Goal: Navigation & Orientation: Understand site structure

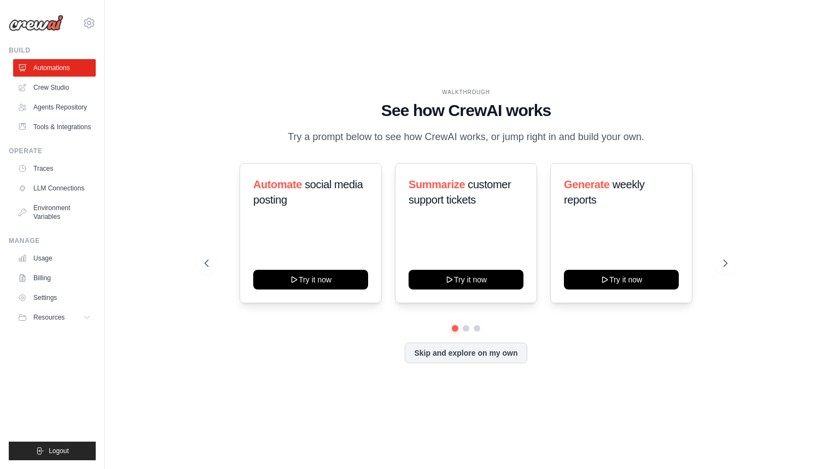
click at [393, 139] on p "Try a prompt below to see how CrewAI works, or jump right in and build your own." at bounding box center [465, 137] width 367 height 16
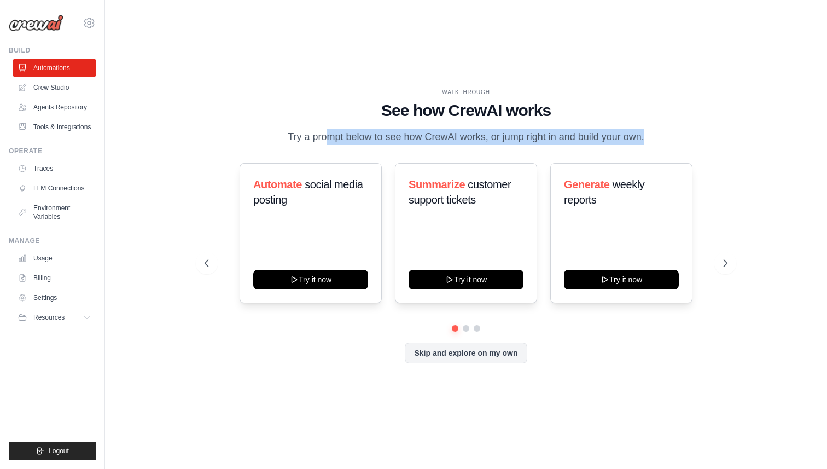
click at [393, 139] on p "Try a prompt below to see how CrewAI works, or jump right in and build your own." at bounding box center [465, 137] width 367 height 16
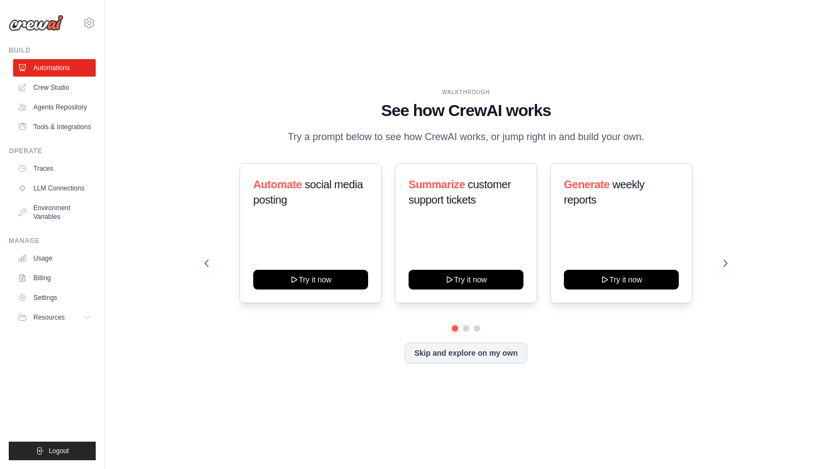
click at [398, 110] on h1 "See how CrewAI works" at bounding box center [466, 111] width 523 height 20
click at [377, 135] on p "Try a prompt below to see how CrewAI works, or jump right in and build your own." at bounding box center [465, 137] width 367 height 16
click at [49, 103] on link "Agents Repository" at bounding box center [55, 106] width 83 height 17
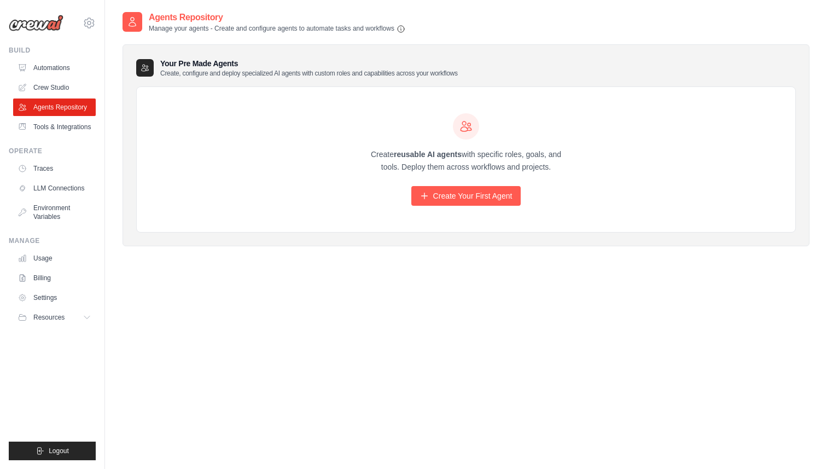
click at [463, 160] on p "Create reusable AI agents with specific roles, goals, and tools. Deploy them ac…" at bounding box center [466, 160] width 210 height 25
click at [519, 155] on p "Create reusable AI agents with specific roles, goals, and tools. Deploy them ac…" at bounding box center [466, 160] width 210 height 25
click at [476, 162] on p "Create reusable AI agents with specific roles, goals, and tools. Deploy them ac…" at bounding box center [466, 160] width 210 height 25
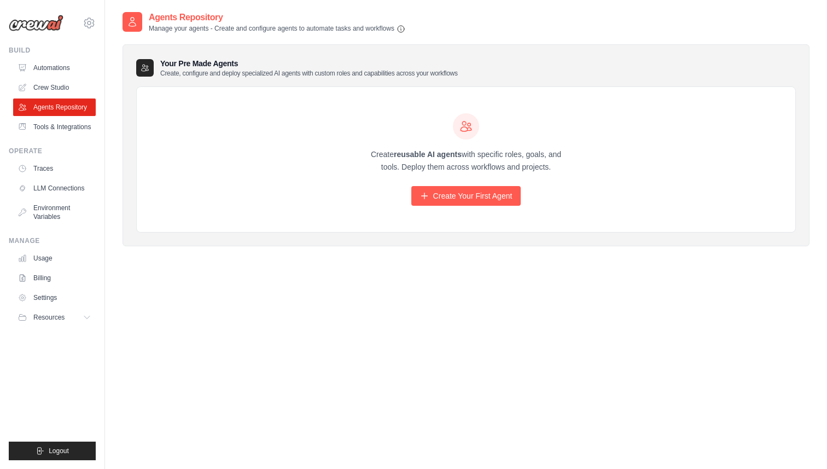
click at [476, 162] on p "Create reusable AI agents with specific roles, goals, and tools. Deploy them ac…" at bounding box center [466, 160] width 210 height 25
click at [531, 139] on div "Create reusable AI agents with specific roles, goals, and tools. Deploy them ac…" at bounding box center [466, 159] width 210 height 93
click at [477, 167] on p "Create reusable AI agents with specific roles, goals, and tools. Deploy them ac…" at bounding box center [466, 160] width 210 height 25
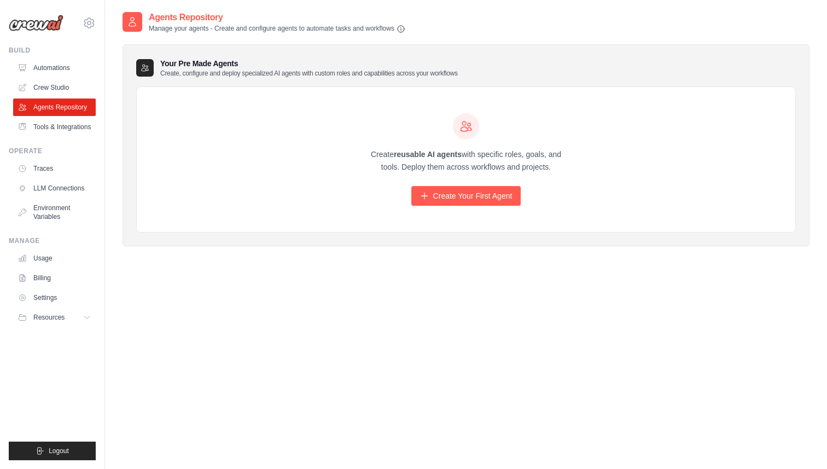
click at [477, 167] on p "Create reusable AI agents with specific roles, goals, and tools. Deploy them ac…" at bounding box center [466, 160] width 210 height 25
click at [486, 136] on div at bounding box center [466, 126] width 210 height 26
click at [276, 70] on p "Create, configure and deploy specialized AI agents with custom roles and capabi…" at bounding box center [308, 73] width 297 height 9
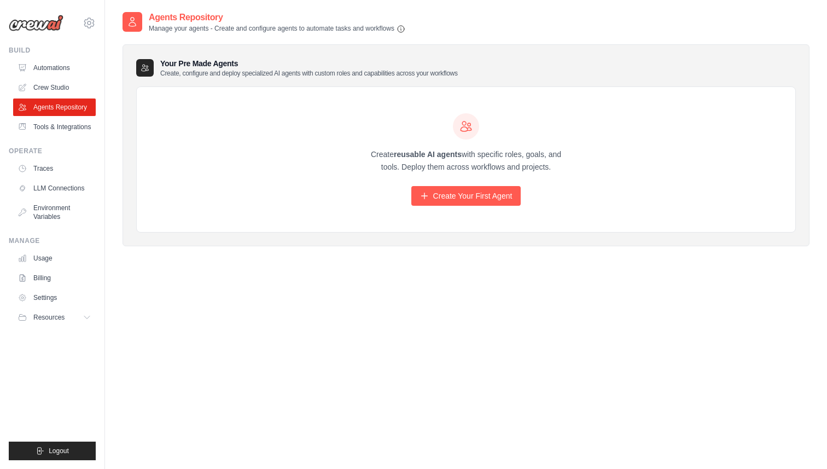
click at [365, 34] on div "Your Pre Made Agents Create, configure and deploy specialized AI agents with cu…" at bounding box center [465, 139] width 687 height 213
click at [77, 168] on link "Traces" at bounding box center [55, 168] width 83 height 17
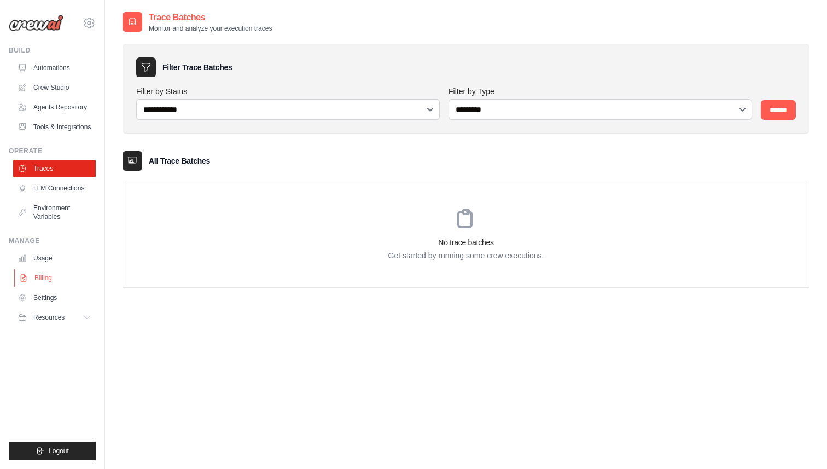
click at [44, 281] on link "Billing" at bounding box center [55, 277] width 83 height 17
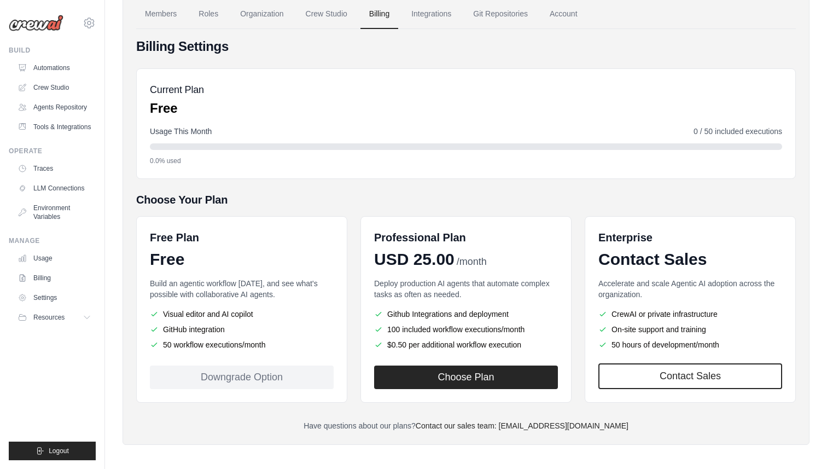
scroll to position [62, 0]
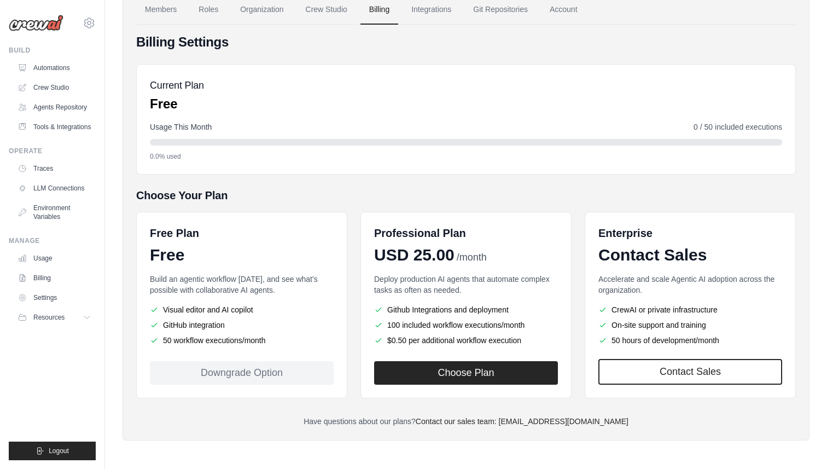
click at [353, 190] on h5 "Choose Your Plan" at bounding box center [465, 195] width 659 height 15
click at [353, 195] on h5 "Choose Your Plan" at bounding box center [465, 195] width 659 height 15
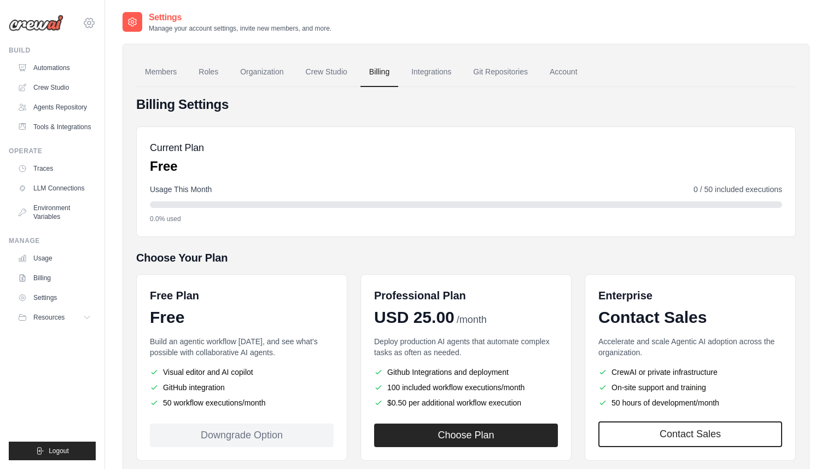
click at [92, 21] on icon at bounding box center [89, 22] width 10 height 9
click at [119, 70] on span "Settings" at bounding box center [135, 67] width 86 height 11
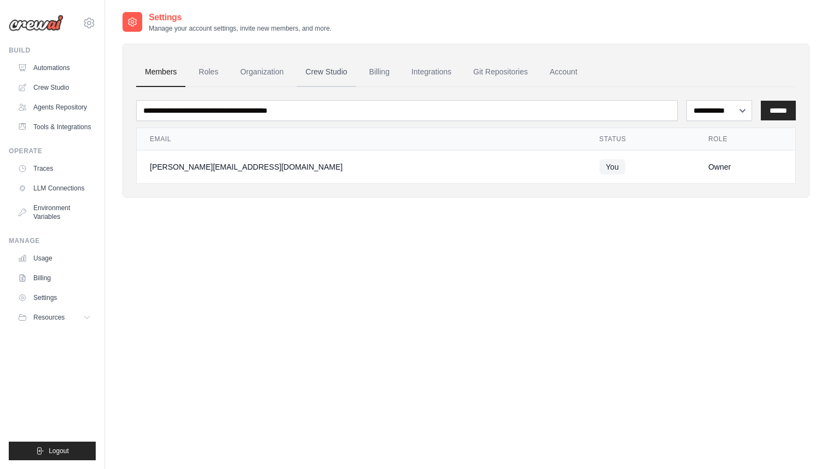
click at [341, 72] on link "Crew Studio" at bounding box center [326, 72] width 59 height 30
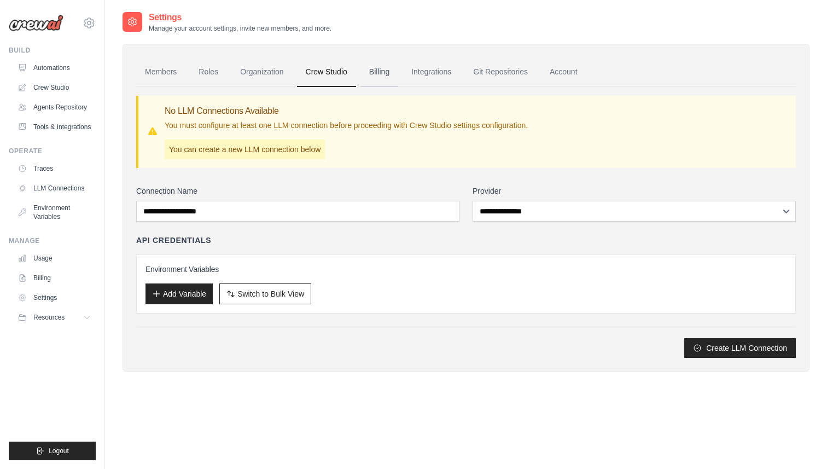
click at [382, 76] on link "Billing" at bounding box center [379, 72] width 38 height 30
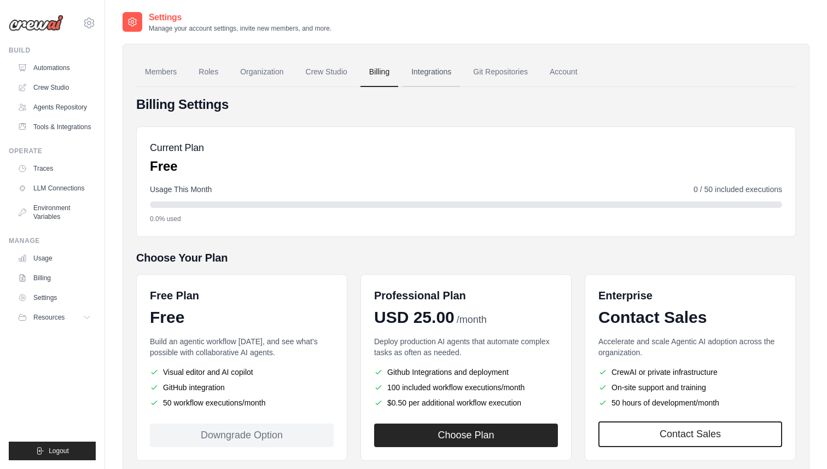
click at [434, 71] on link "Integrations" at bounding box center [430, 72] width 57 height 30
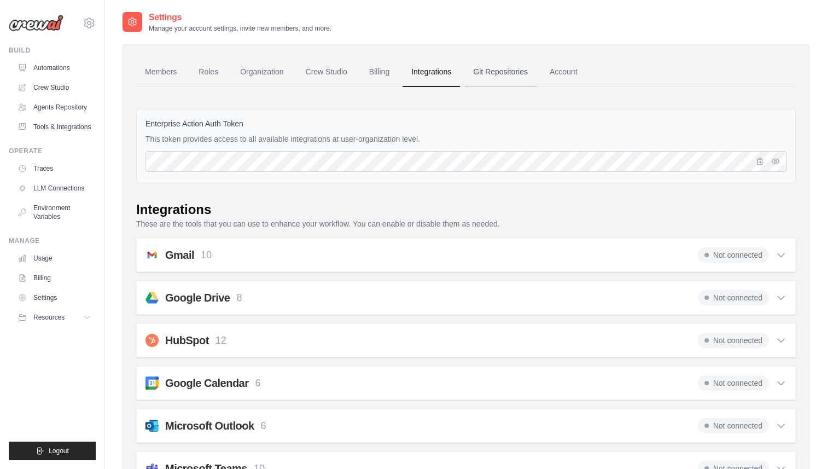
click at [493, 76] on link "Git Repositories" at bounding box center [500, 72] width 72 height 30
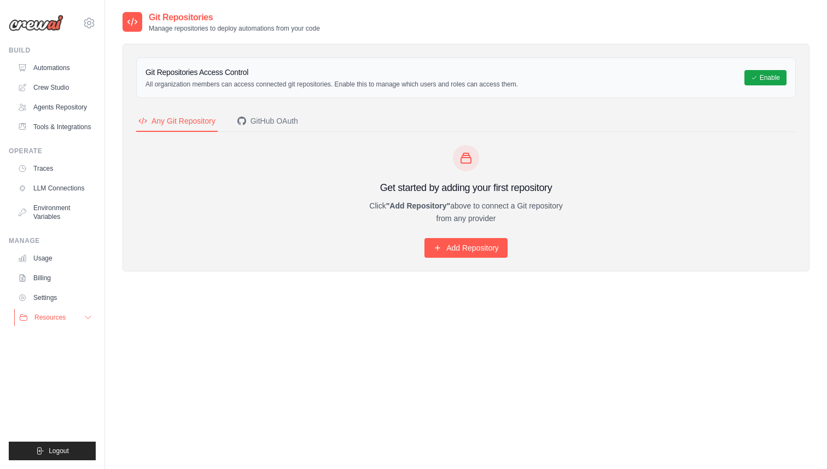
click at [71, 313] on button "Resources" at bounding box center [55, 316] width 83 height 17
click at [61, 337] on span "Documentation" at bounding box center [61, 335] width 44 height 9
